Goal: Transaction & Acquisition: Purchase product/service

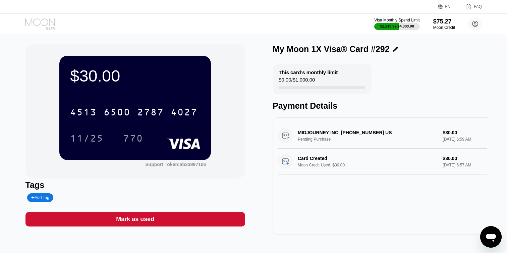
click at [44, 22] on icon at bounding box center [40, 24] width 31 height 12
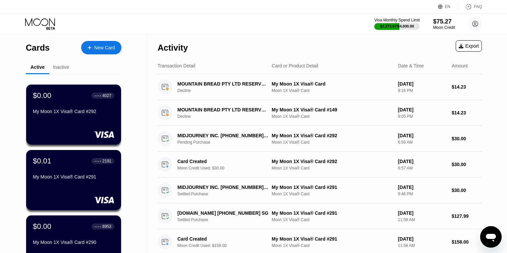
click at [92, 48] on div at bounding box center [92, 48] width 3 height 6
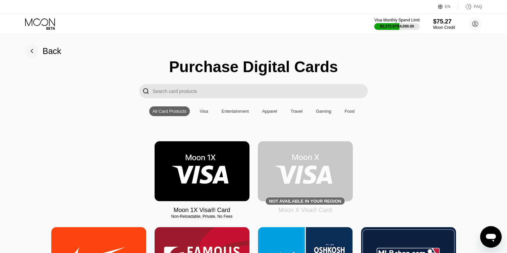
click at [181, 169] on img at bounding box center [201, 171] width 95 height 60
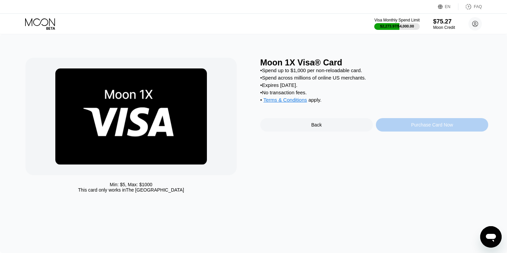
click at [393, 126] on div "Purchase Card Now" at bounding box center [432, 124] width 113 height 13
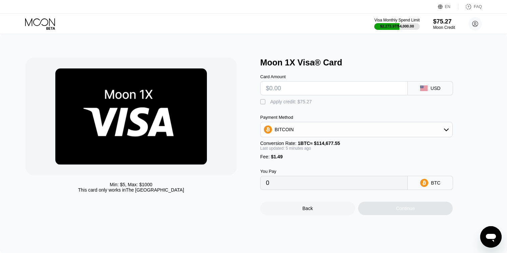
click at [275, 88] on input "text" at bounding box center [334, 87] width 136 height 13
type input "$60"
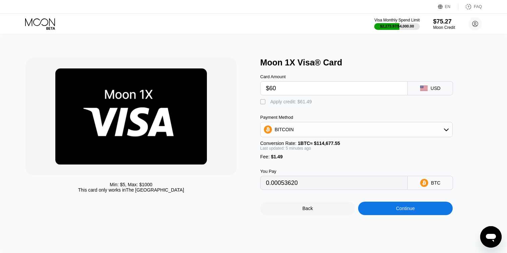
type input "0.00053620"
type input "$60"
click at [262, 102] on div "" at bounding box center [263, 101] width 7 height 7
type input "0"
click at [376, 206] on div "Continue" at bounding box center [405, 207] width 95 height 13
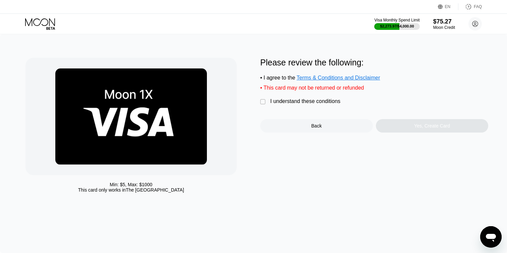
click at [280, 102] on div "I understand these conditions" at bounding box center [305, 101] width 70 height 6
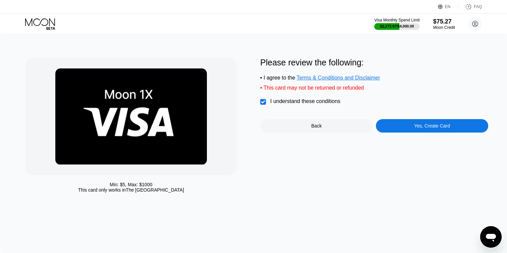
click at [402, 128] on div "Yes, Create Card" at bounding box center [432, 125] width 113 height 13
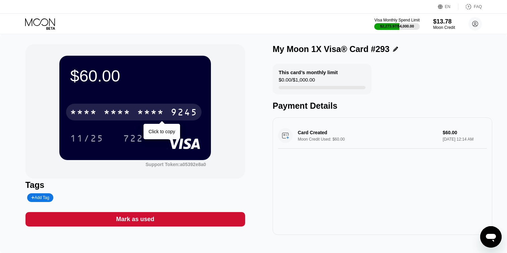
click at [188, 117] on div "9245" at bounding box center [184, 113] width 27 height 11
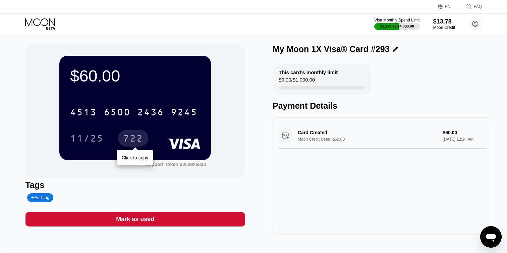
click at [136, 144] on div "722" at bounding box center [133, 139] width 20 height 11
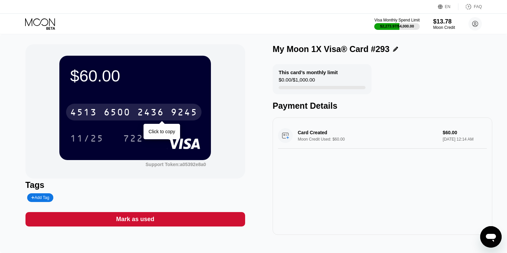
click at [185, 113] on div "9245" at bounding box center [184, 113] width 27 height 11
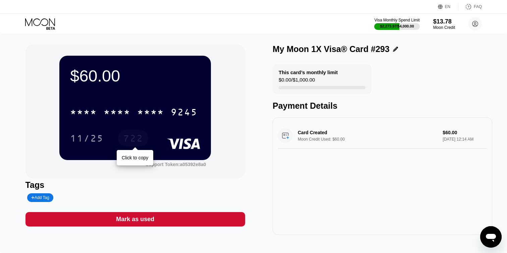
click at [139, 140] on div "722" at bounding box center [133, 139] width 20 height 11
click at [46, 25] on icon at bounding box center [40, 24] width 31 height 12
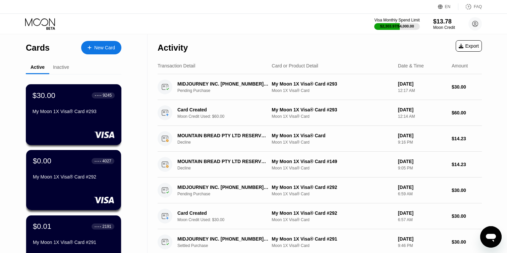
click at [75, 104] on div "$30.00 ● ● ● ● 9245 My Moon 1X Visa® Card #293" at bounding box center [73, 104] width 82 height 26
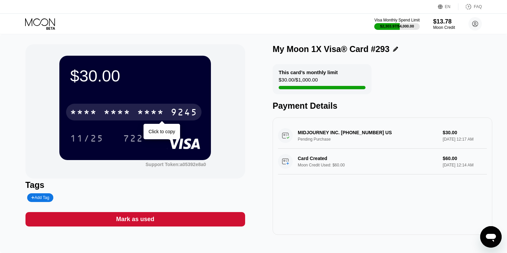
click at [191, 110] on div "9245" at bounding box center [184, 113] width 27 height 11
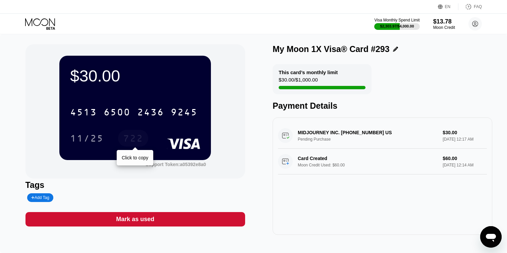
click at [136, 138] on div "722" at bounding box center [133, 139] width 20 height 11
